Goal: Check status: Check status

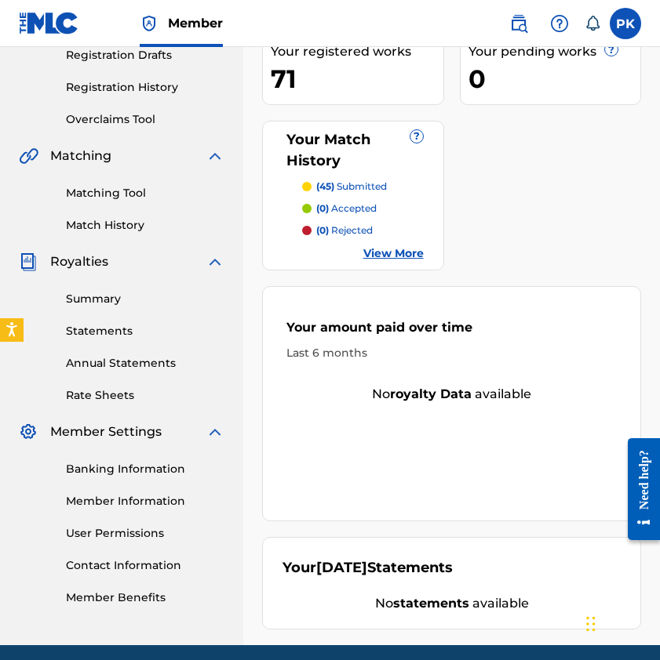
scroll to position [278, 0]
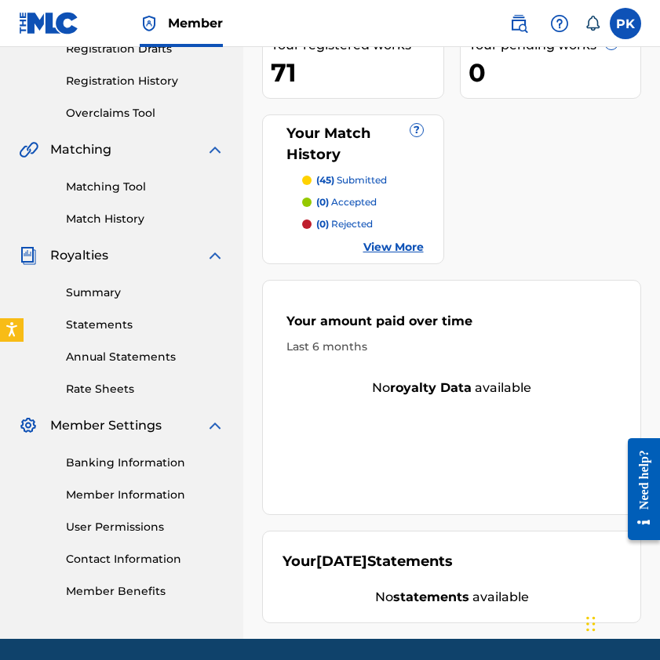
click at [402, 239] on link "View More" at bounding box center [393, 247] width 60 height 16
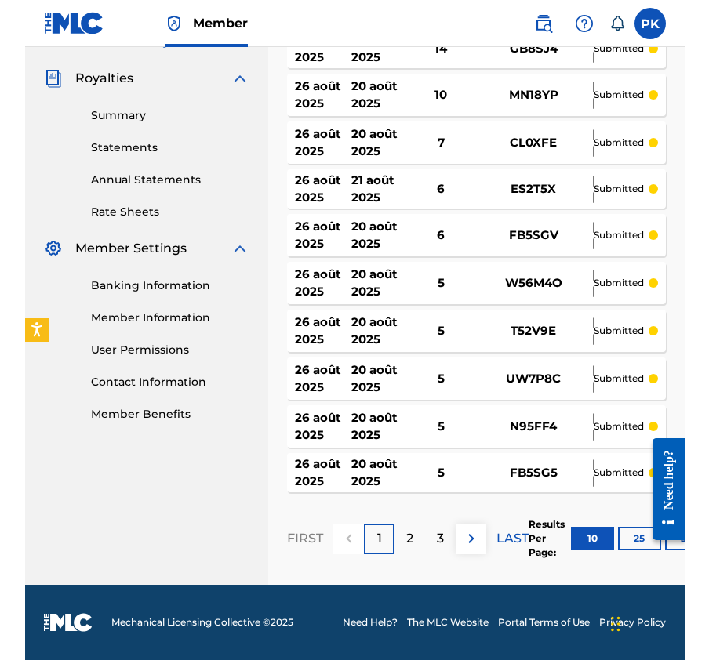
scroll to position [456, 0]
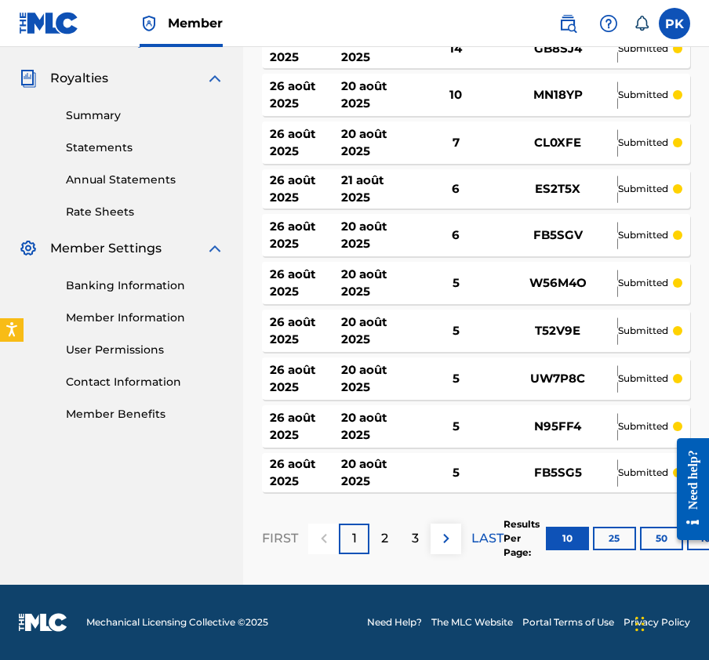
click at [663, 547] on button "50" at bounding box center [661, 539] width 43 height 24
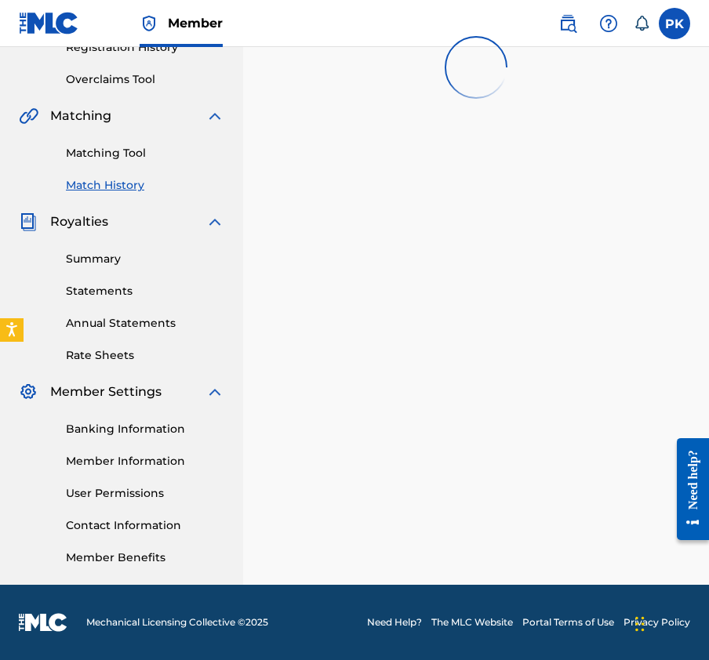
scroll to position [312, 0]
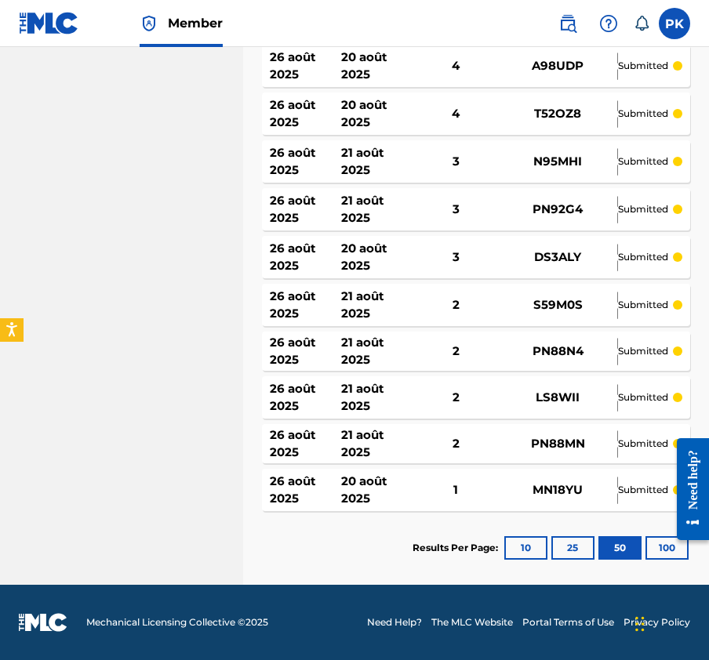
click at [653, 549] on button "100" at bounding box center [666, 548] width 43 height 24
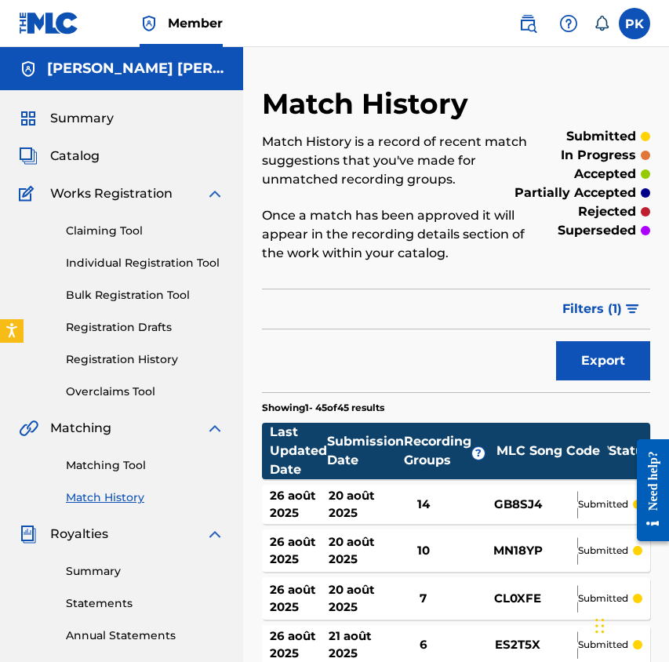
scroll to position [0, 0]
click at [117, 227] on link "Claiming Tool" at bounding box center [145, 231] width 158 height 16
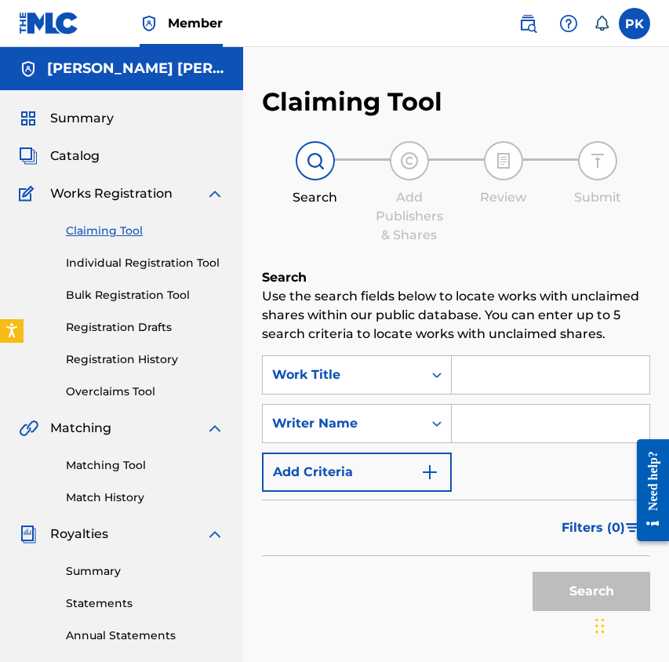
click at [101, 158] on div "Catalog" at bounding box center [121, 156] width 205 height 19
click at [86, 159] on span "Catalog" at bounding box center [74, 156] width 49 height 19
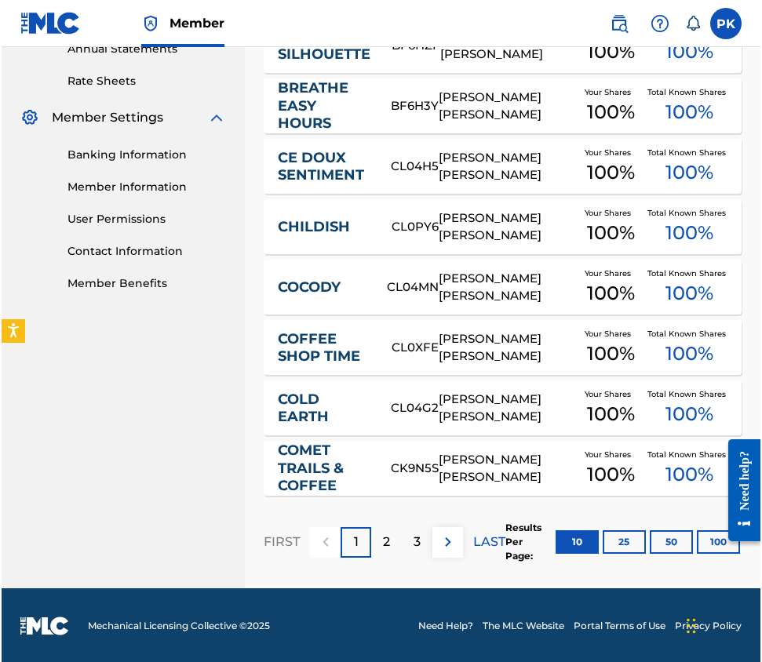
scroll to position [575, 0]
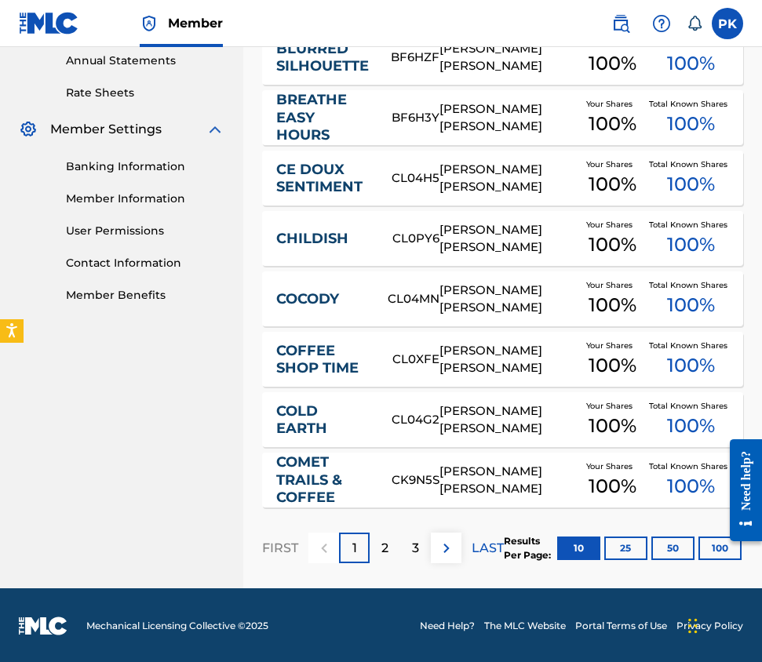
click at [695, 553] on button "100" at bounding box center [719, 548] width 43 height 24
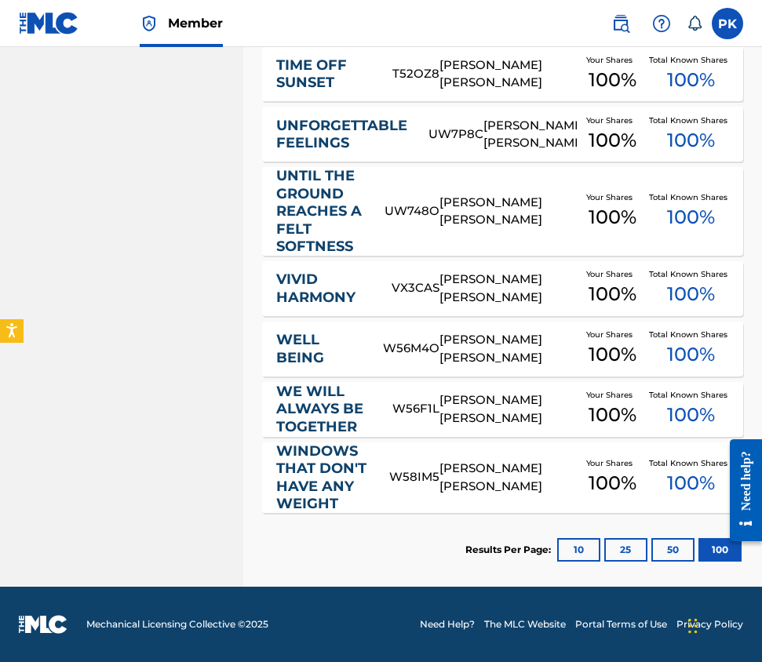
scroll to position [4386, 0]
click at [591, 479] on span "100 %" at bounding box center [612, 483] width 48 height 28
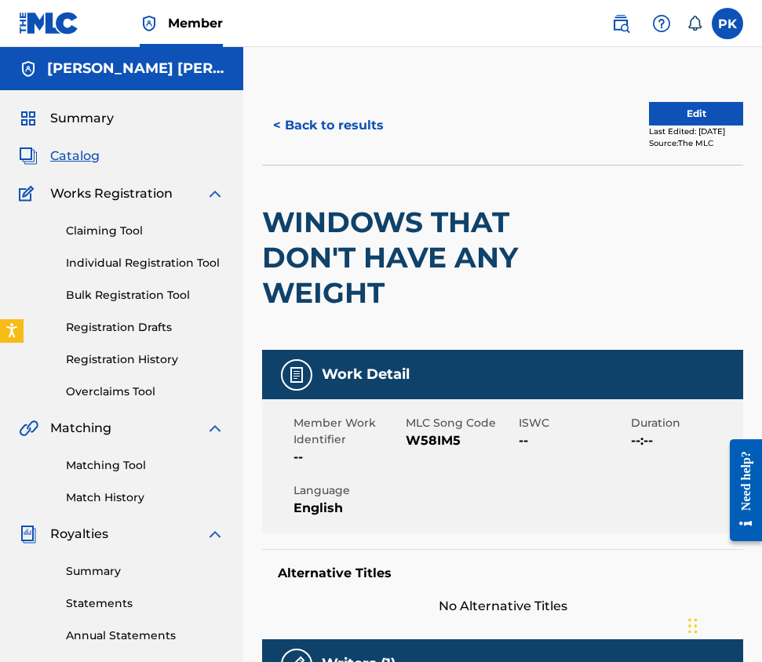
click at [344, 125] on button "< Back to results" at bounding box center [328, 125] width 133 height 39
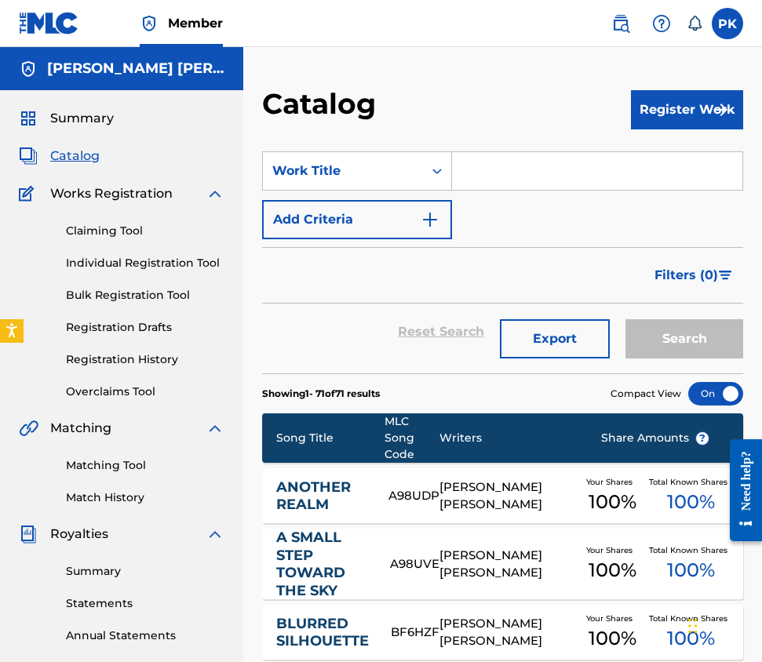
drag, startPoint x: 758, startPoint y: 56, endPoint x: 758, endPoint y: 75, distance: 18.8
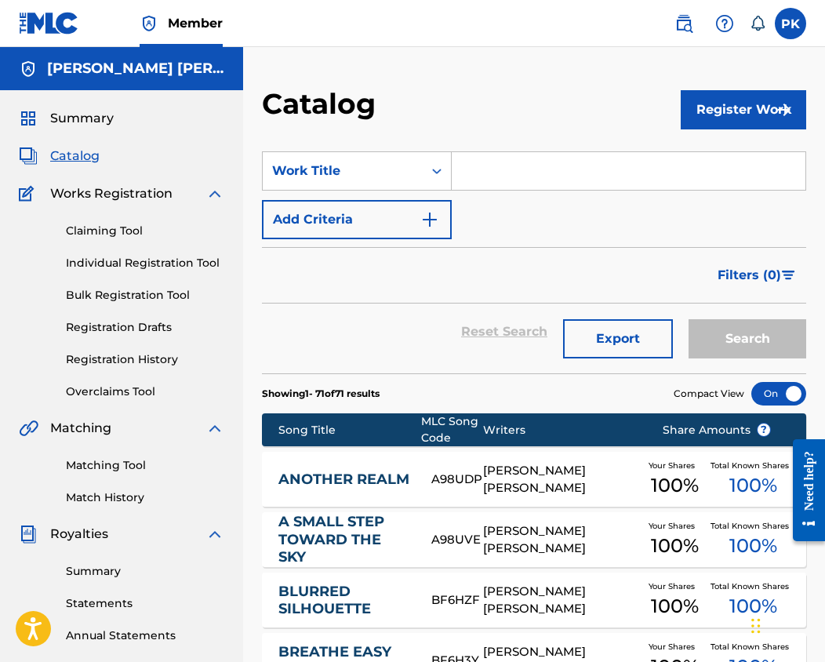
click at [99, 611] on link "Statements" at bounding box center [145, 603] width 158 height 16
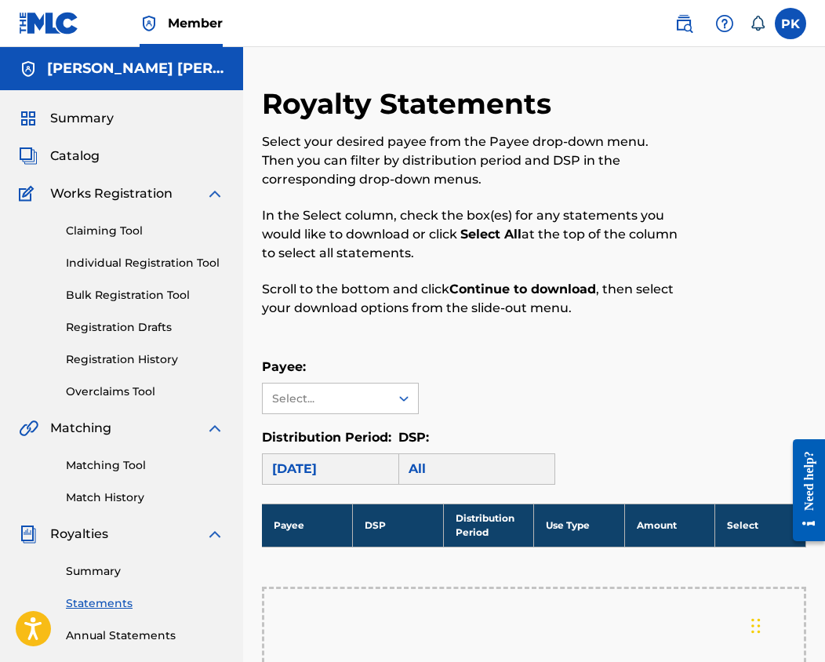
click at [129, 629] on link "Annual Statements" at bounding box center [145, 635] width 158 height 16
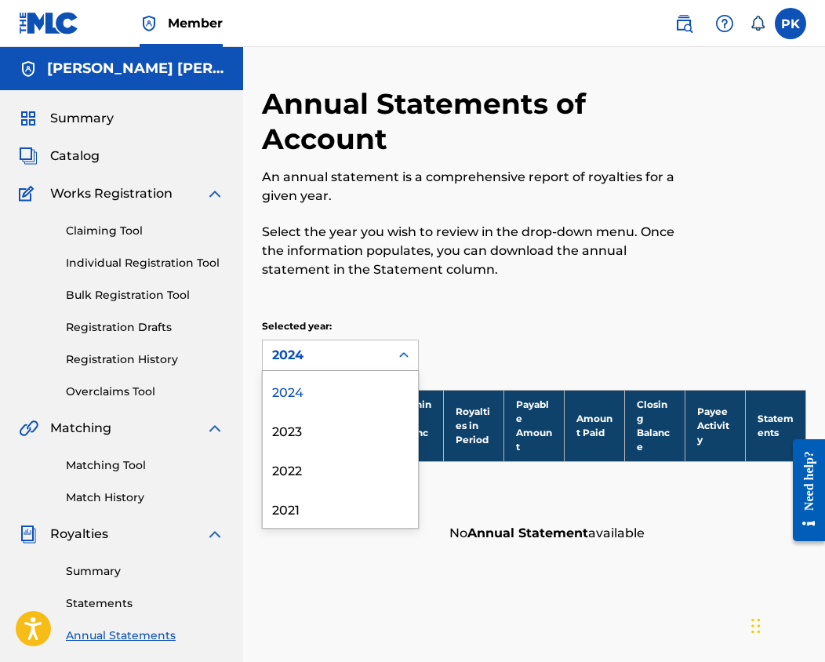
click at [335, 359] on div "2024" at bounding box center [326, 355] width 108 height 19
click at [318, 430] on div "2023" at bounding box center [340, 429] width 155 height 39
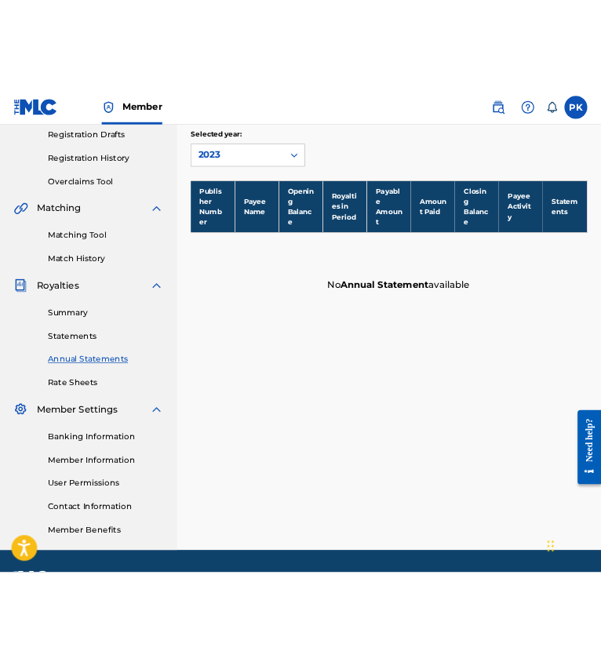
scroll to position [266, 0]
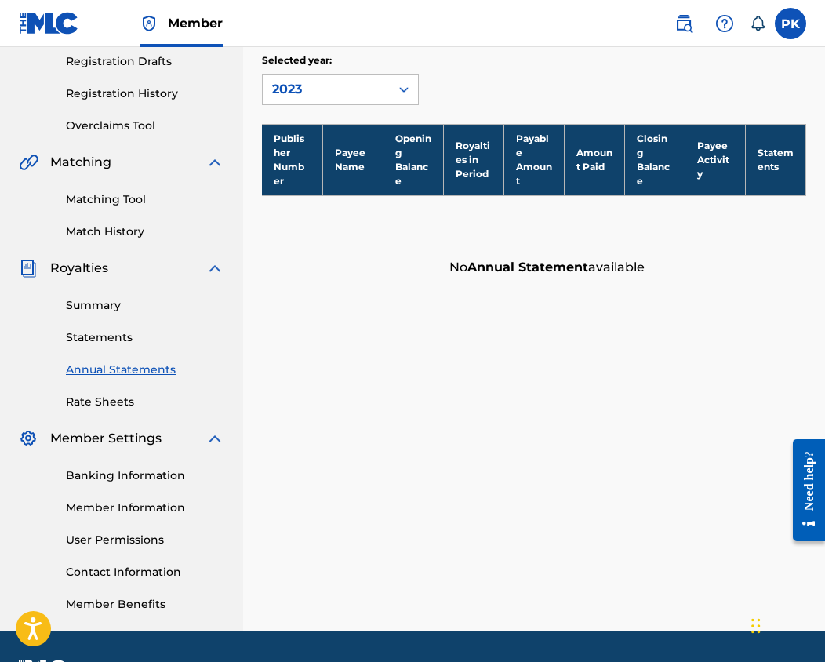
click at [395, 158] on th "Opening Balance" at bounding box center [413, 159] width 60 height 71
click at [394, 136] on th "Opening Balance" at bounding box center [413, 159] width 60 height 71
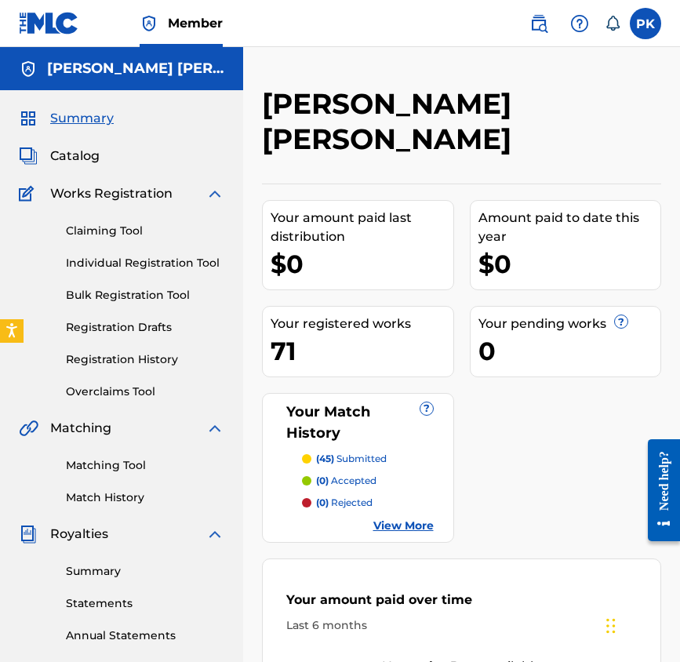
click at [382, 518] on link "View More" at bounding box center [403, 526] width 60 height 16
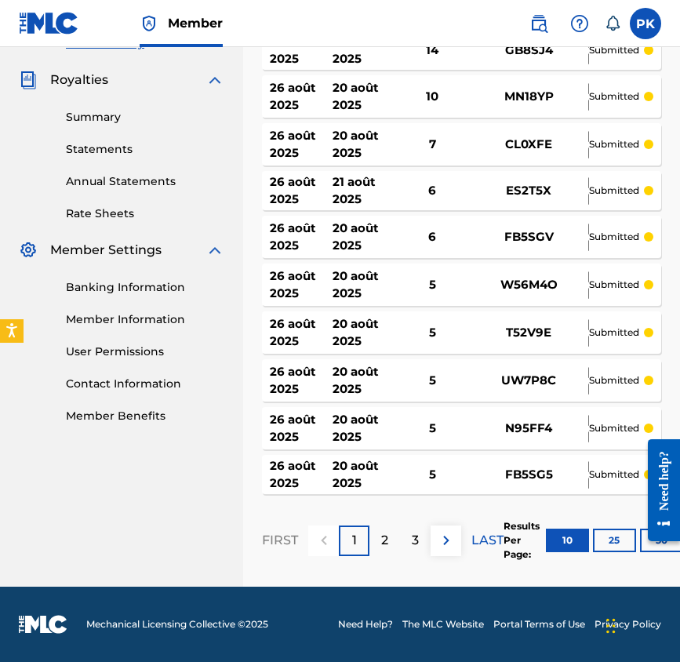
scroll to position [454, 30]
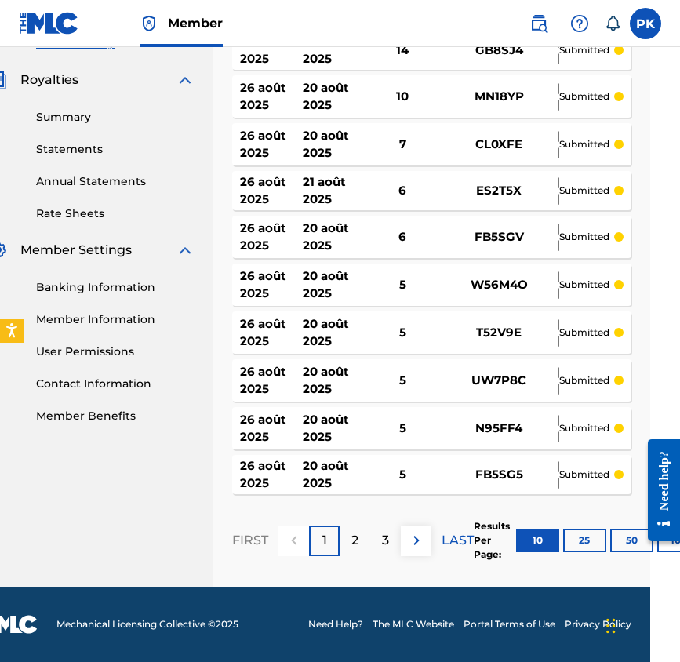
click at [624, 544] on button "50" at bounding box center [631, 541] width 43 height 24
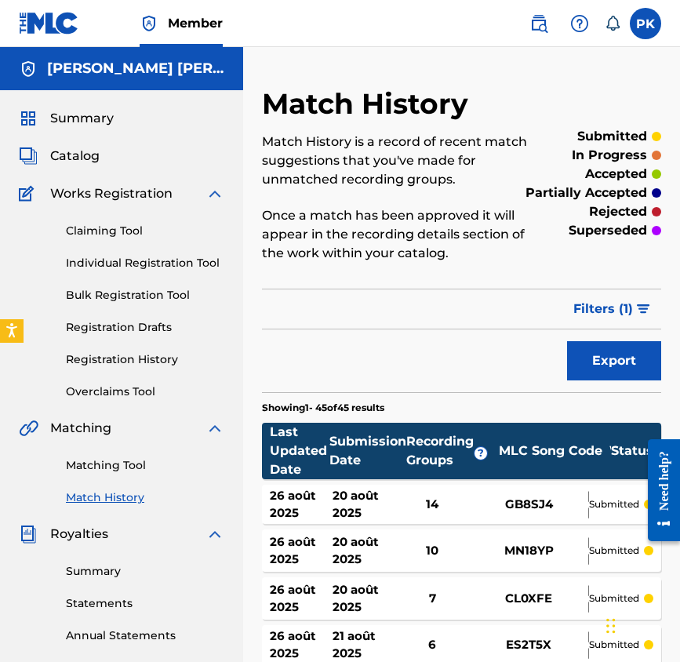
scroll to position [0, 0]
click at [91, 125] on span "Summary" at bounding box center [82, 118] width 64 height 19
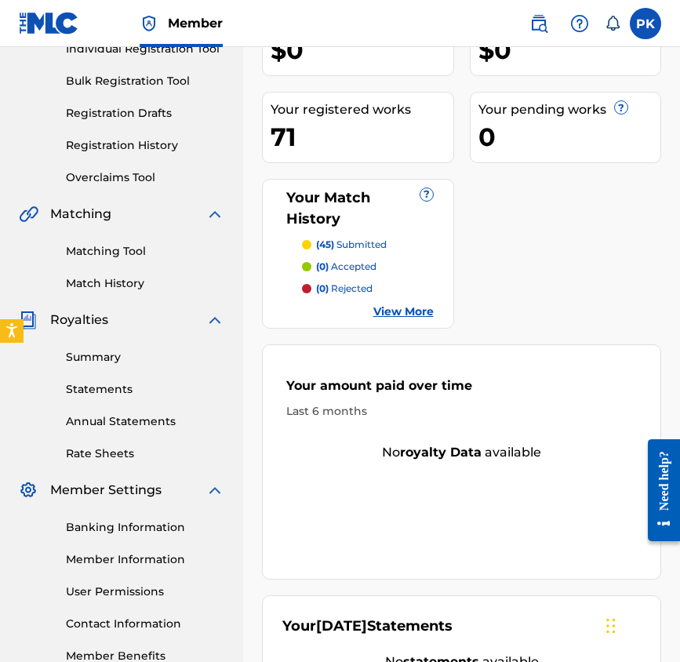
scroll to position [213, 0]
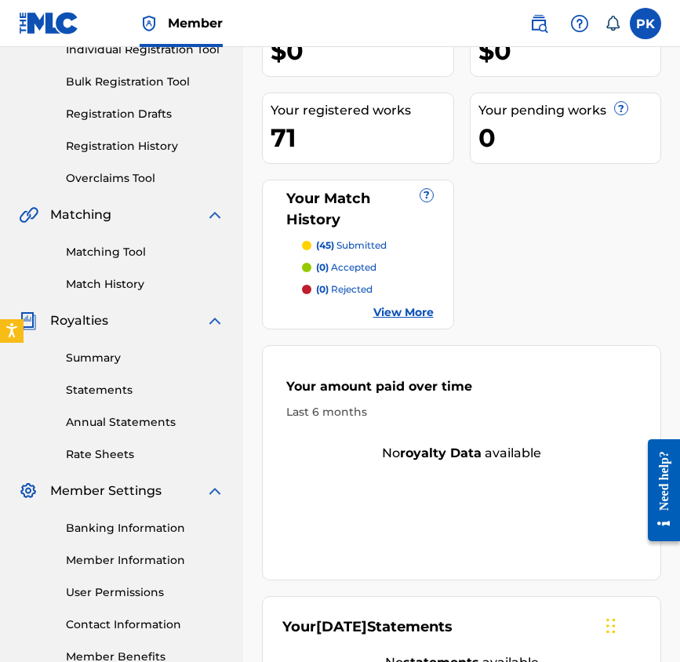
click at [345, 238] on p "(45) submitted" at bounding box center [351, 245] width 71 height 14
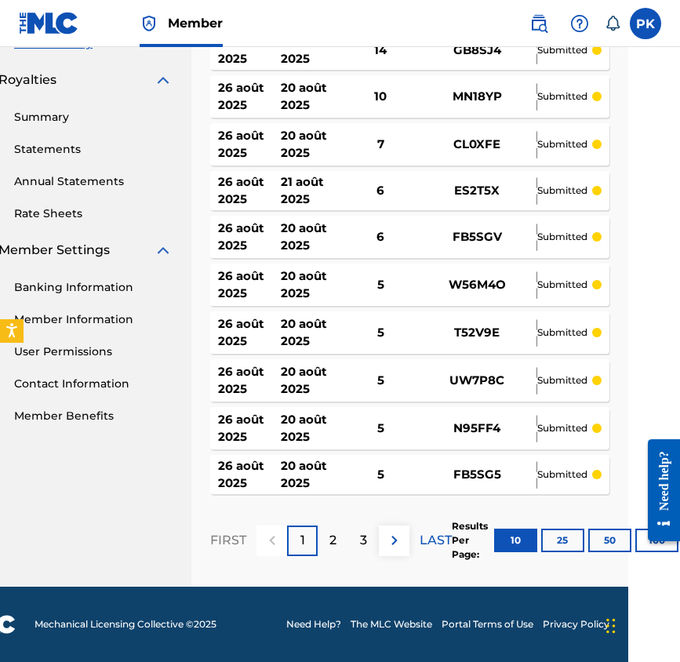
scroll to position [454, 52]
click at [636, 543] on div at bounding box center [658, 489] width 44 height 129
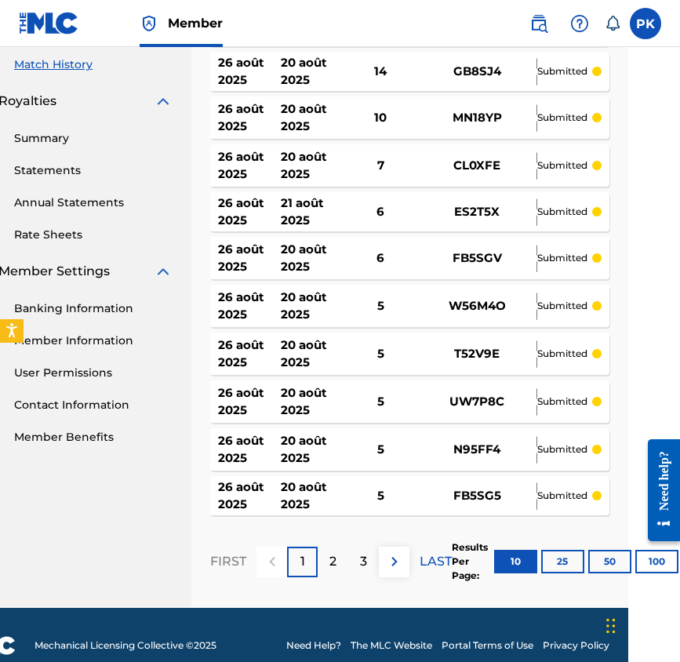
scroll to position [431, 52]
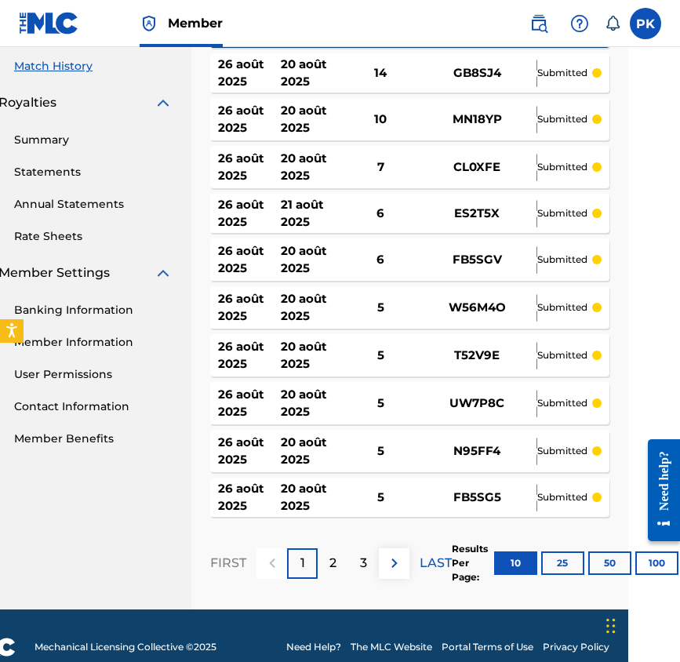
click at [642, 569] on button "100" at bounding box center [656, 563] width 43 height 24
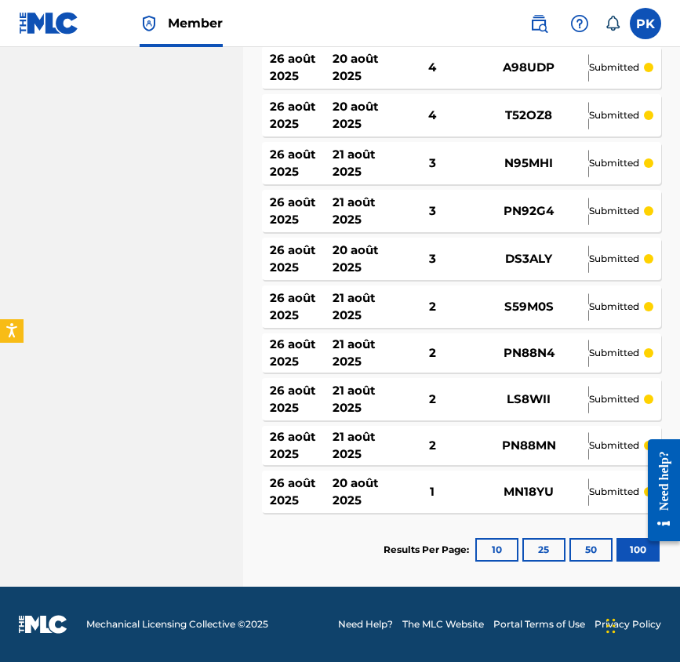
scroll to position [2094, 0]
click at [449, 487] on div "1" at bounding box center [431, 492] width 75 height 18
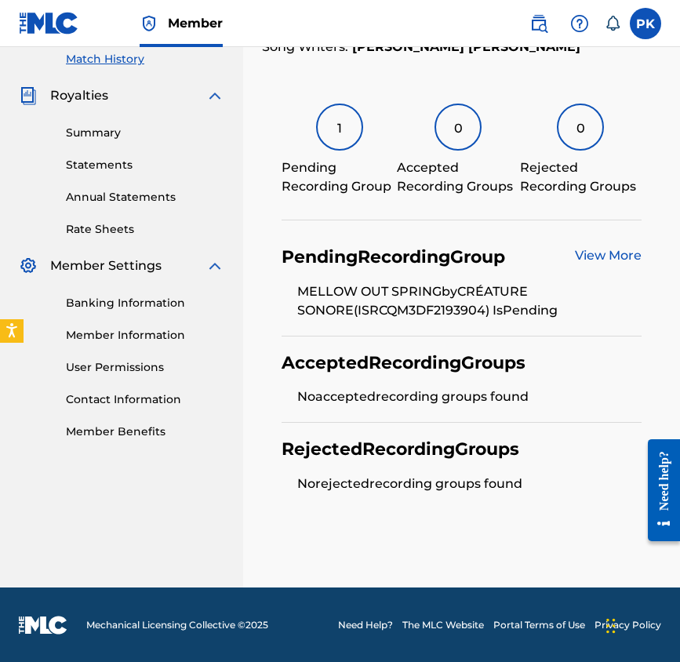
scroll to position [438, 0]
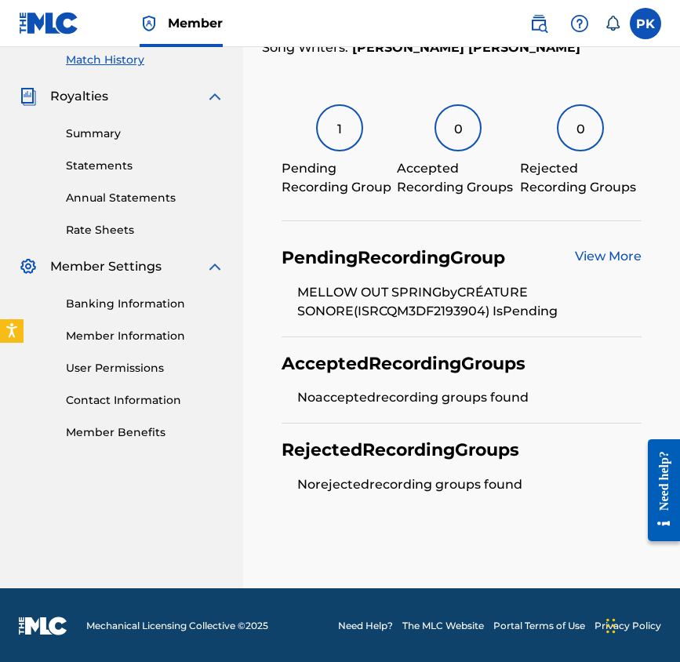
click at [585, 253] on link "View More" at bounding box center [608, 256] width 67 height 15
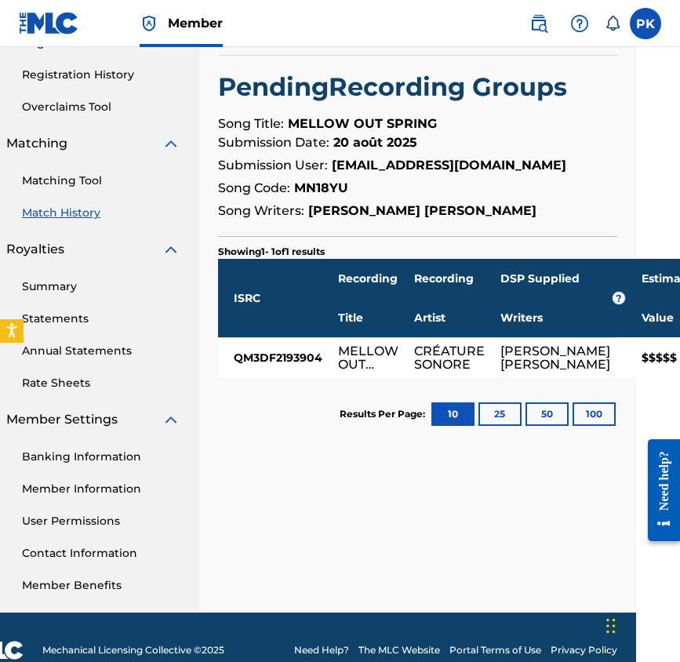
scroll to position [285, 58]
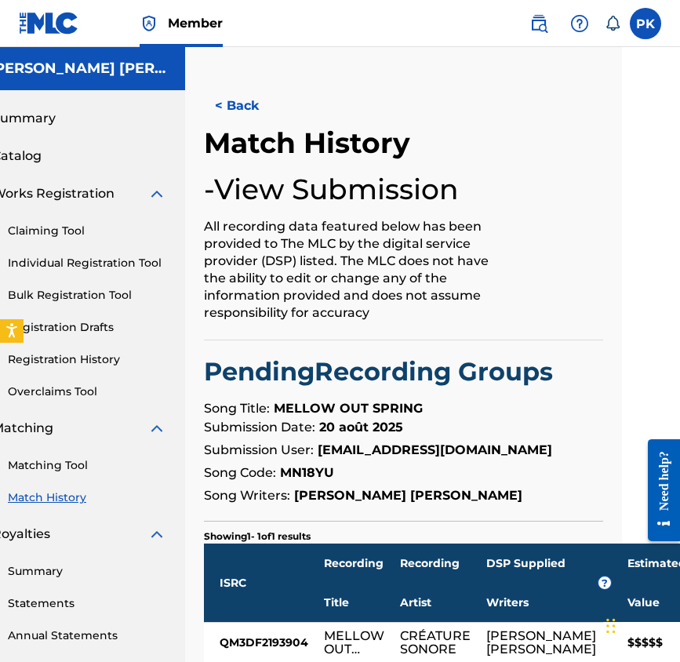
scroll to position [0, 58]
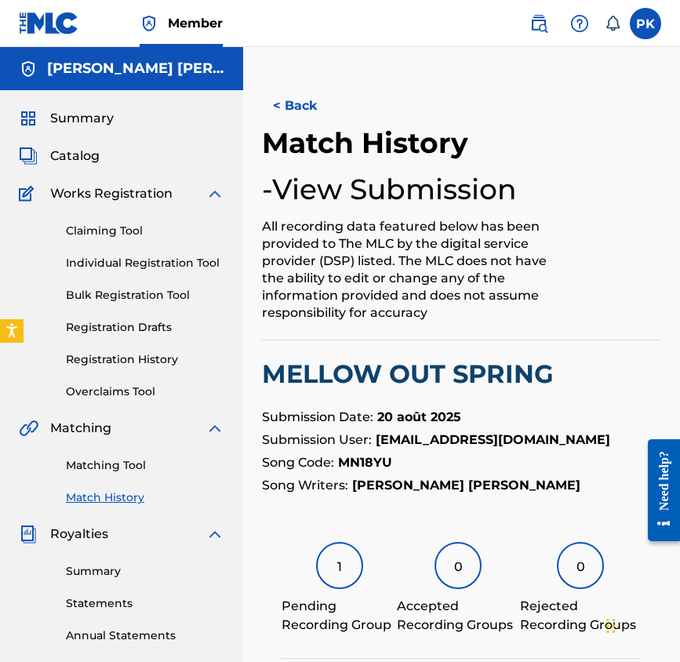
click at [43, 108] on div "Summary Catalog Works Registration Claiming Tool Individual Registration Tool B…" at bounding box center [121, 493] width 243 height 807
click at [45, 118] on link "Summary" at bounding box center [66, 118] width 95 height 19
